Goal: Information Seeking & Learning: Learn about a topic

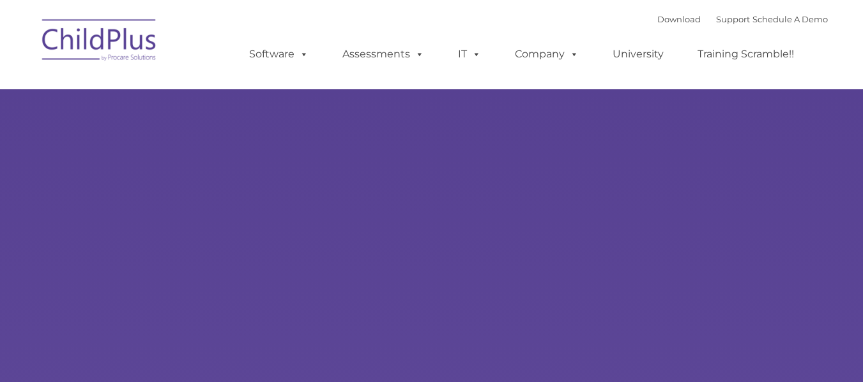
type input ""
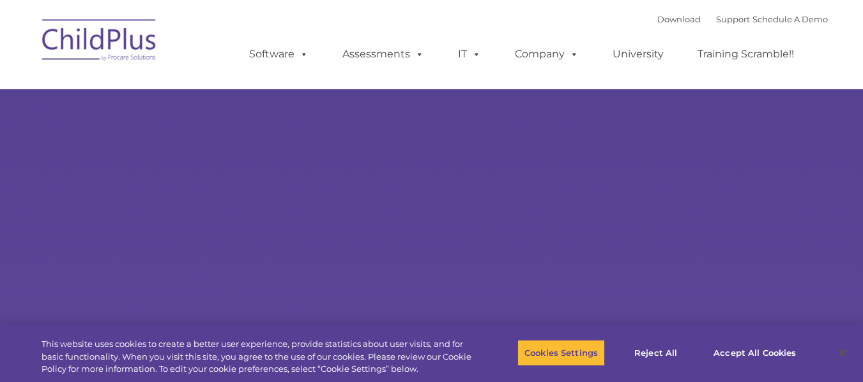
select select "MEDIUM"
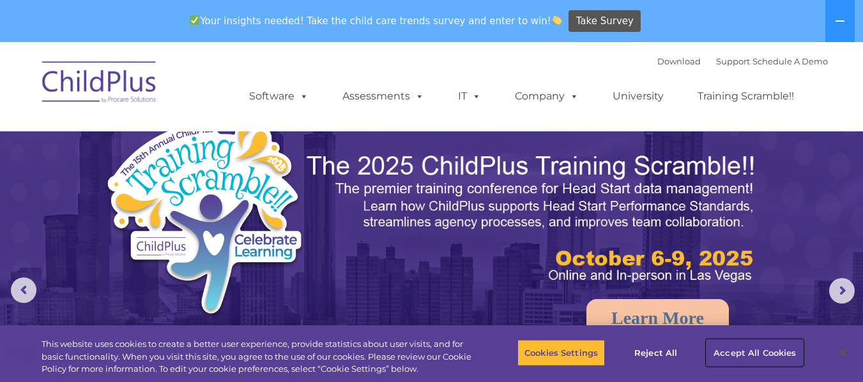
click at [720, 351] on button "Accept All Cookies" at bounding box center [754, 353] width 96 height 27
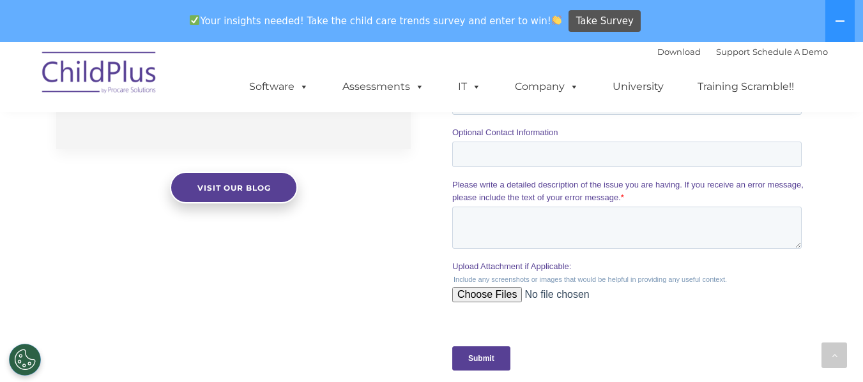
scroll to position [969, 0]
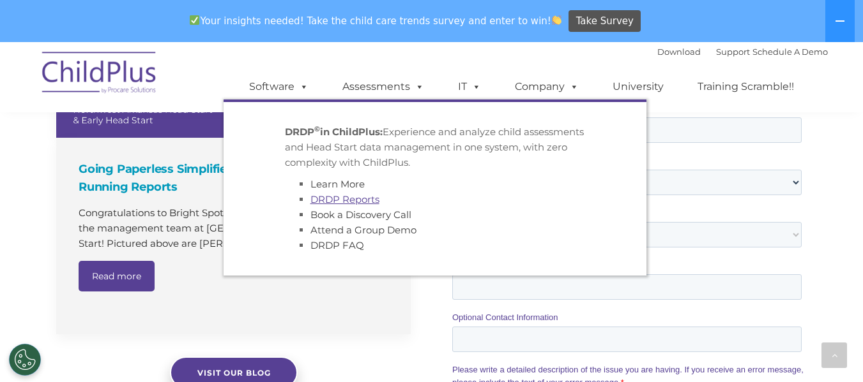
click at [342, 205] on link "DRDP Reports" at bounding box center [344, 199] width 69 height 12
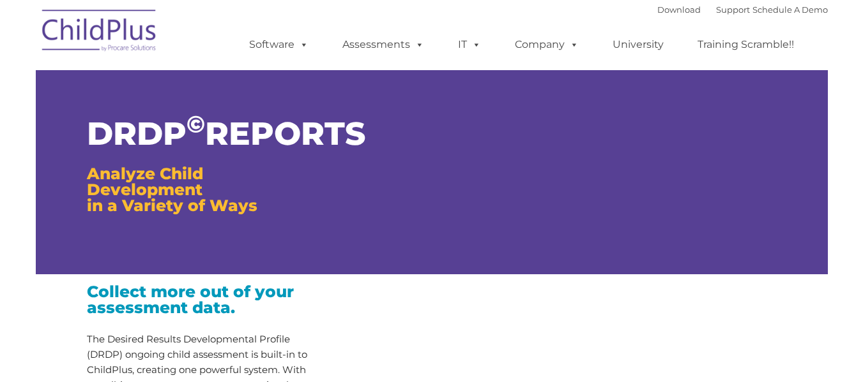
type input ""
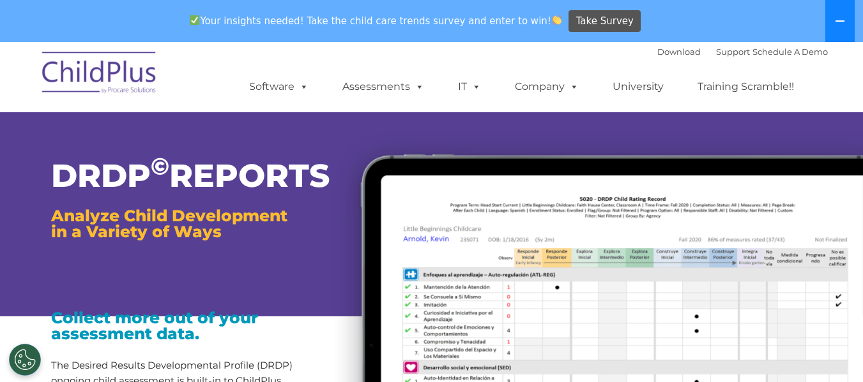
click at [836, 22] on icon at bounding box center [839, 21] width 10 height 10
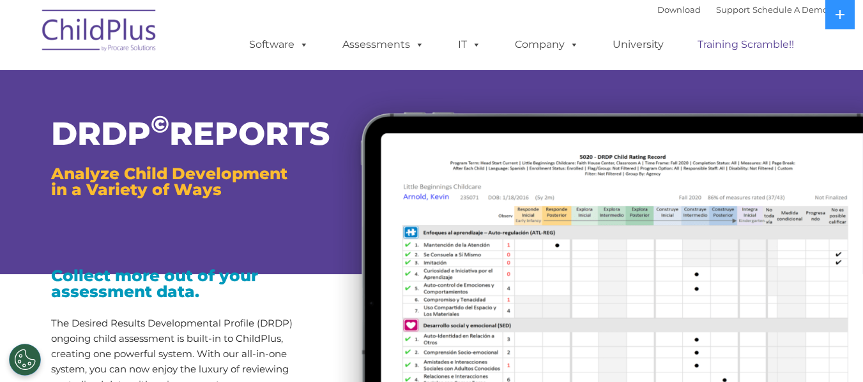
click at [731, 41] on link "Training Scramble!!" at bounding box center [745, 45] width 122 height 26
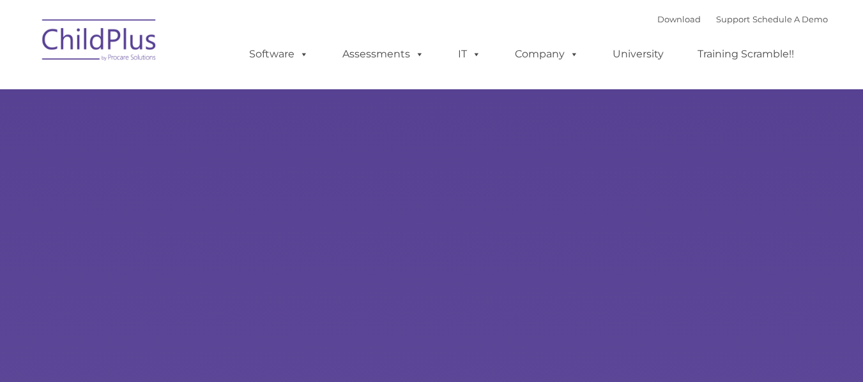
type input ""
select select "MEDIUM"
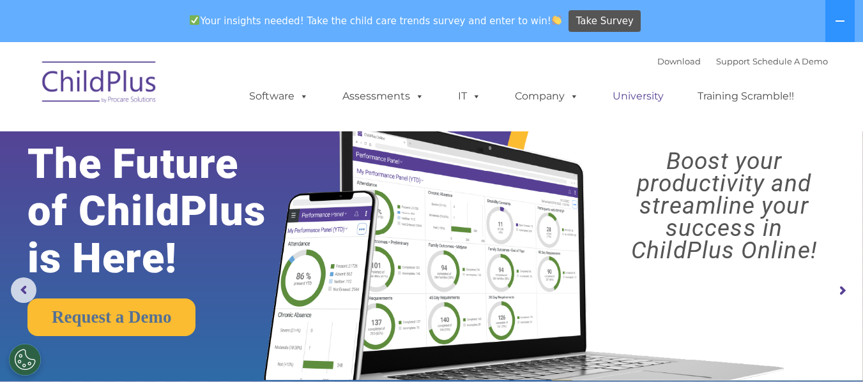
click at [631, 92] on link "University" at bounding box center [637, 97] width 77 height 26
click at [631, 95] on link "University" at bounding box center [637, 97] width 77 height 26
